Goal: Task Accomplishment & Management: Manage account settings

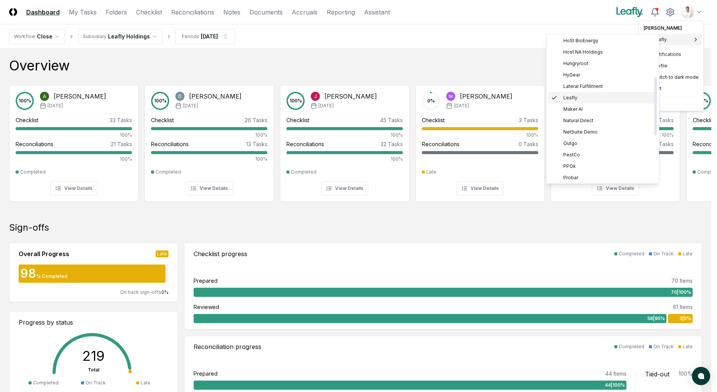
scroll to position [119, 0]
click at [592, 127] on div "Outgo" at bounding box center [602, 127] width 109 height 11
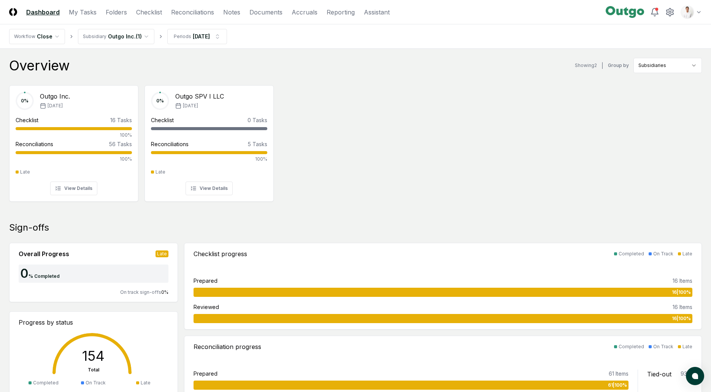
click at [224, 60] on div "Overview Showing 2 | Group by Subsidiaries" at bounding box center [355, 65] width 693 height 15
click at [157, 11] on link "Checklist" at bounding box center [149, 12] width 26 height 9
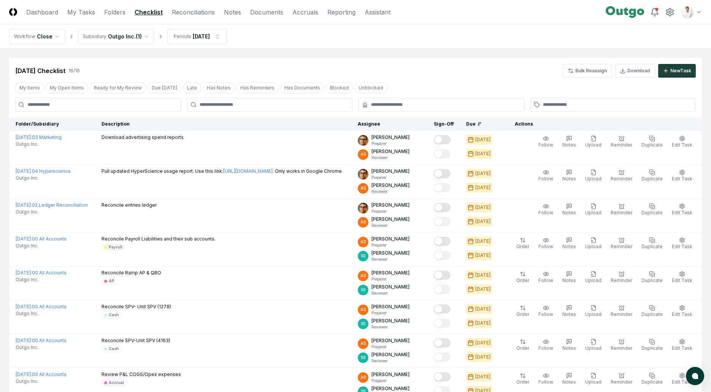
drag, startPoint x: 483, startPoint y: 33, endPoint x: 466, endPoint y: 41, distance: 18.5
click at [483, 33] on nav "Workflow Close Subsidiary Outgo Inc. ( 1 ) Periods Jul 2025" at bounding box center [355, 36] width 711 height 24
click at [196, 43] on html "CloseCore Dashboard My Tasks Folders Checklist Reconciliations Notes Documents …" at bounding box center [355, 363] width 711 height 727
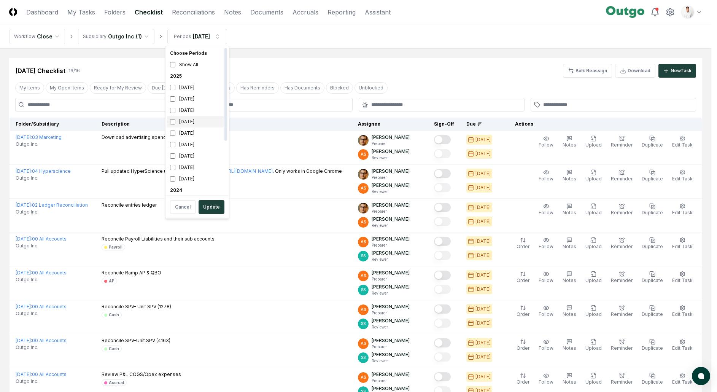
click at [181, 117] on div "June 2025" at bounding box center [197, 121] width 60 height 11
click at [183, 107] on div "July 2025" at bounding box center [197, 110] width 60 height 11
click at [217, 200] on button "Update" at bounding box center [212, 207] width 26 height 14
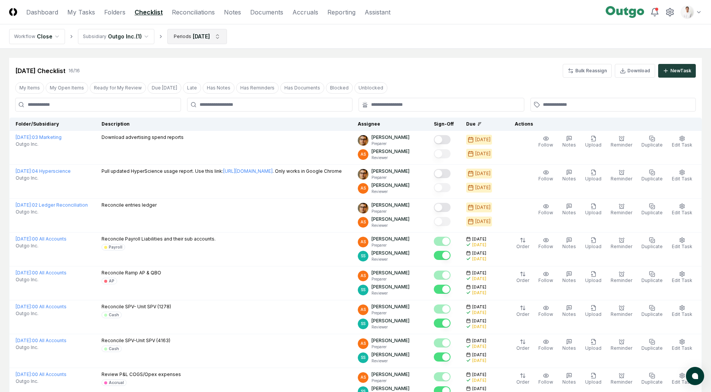
click at [188, 38] on html "CloseCore Dashboard My Tasks Folders Checklist Reconciliations Notes Documents …" at bounding box center [355, 363] width 711 height 727
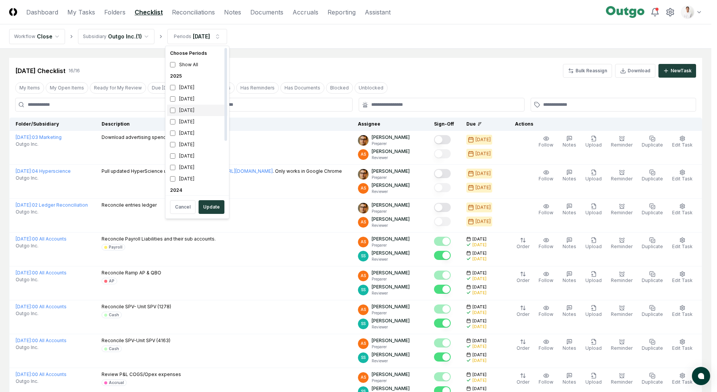
click at [195, 110] on div "July 2025" at bounding box center [197, 110] width 60 height 11
click at [190, 123] on div "June 2025" at bounding box center [197, 121] width 60 height 11
click at [207, 210] on button "Update" at bounding box center [212, 207] width 26 height 14
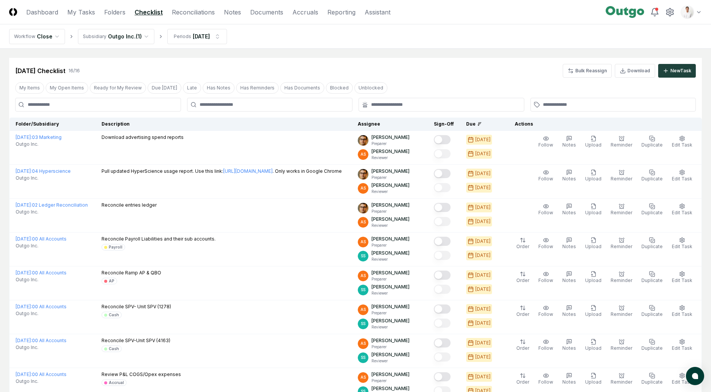
click at [325, 52] on main "Cancel Reassign Jul 2025 Checklist 16 / 16 Bulk Reassign Download New Task My I…" at bounding box center [355, 365] width 711 height 633
click at [383, 46] on nav "Workflow Close Subsidiary Outgo Inc. ( 1 ) Periods Jul 2025" at bounding box center [355, 36] width 711 height 24
click at [685, 9] on html "CloseCore Dashboard My Tasks Folders Checklist Reconciliations Notes Documents …" at bounding box center [355, 363] width 711 height 727
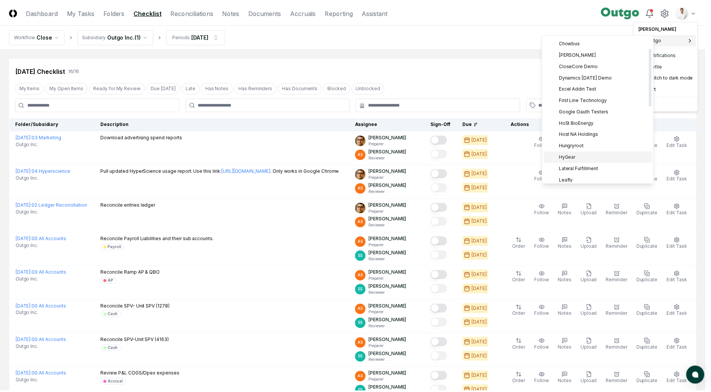
scroll to position [29, 0]
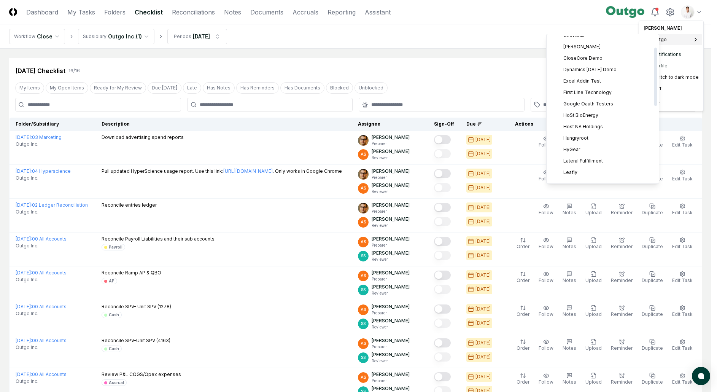
click at [515, 33] on html "CloseCore Dashboard My Tasks Folders Checklist Reconciliations Notes Documents …" at bounding box center [358, 363] width 717 height 727
